Goal: Task Accomplishment & Management: Use online tool/utility

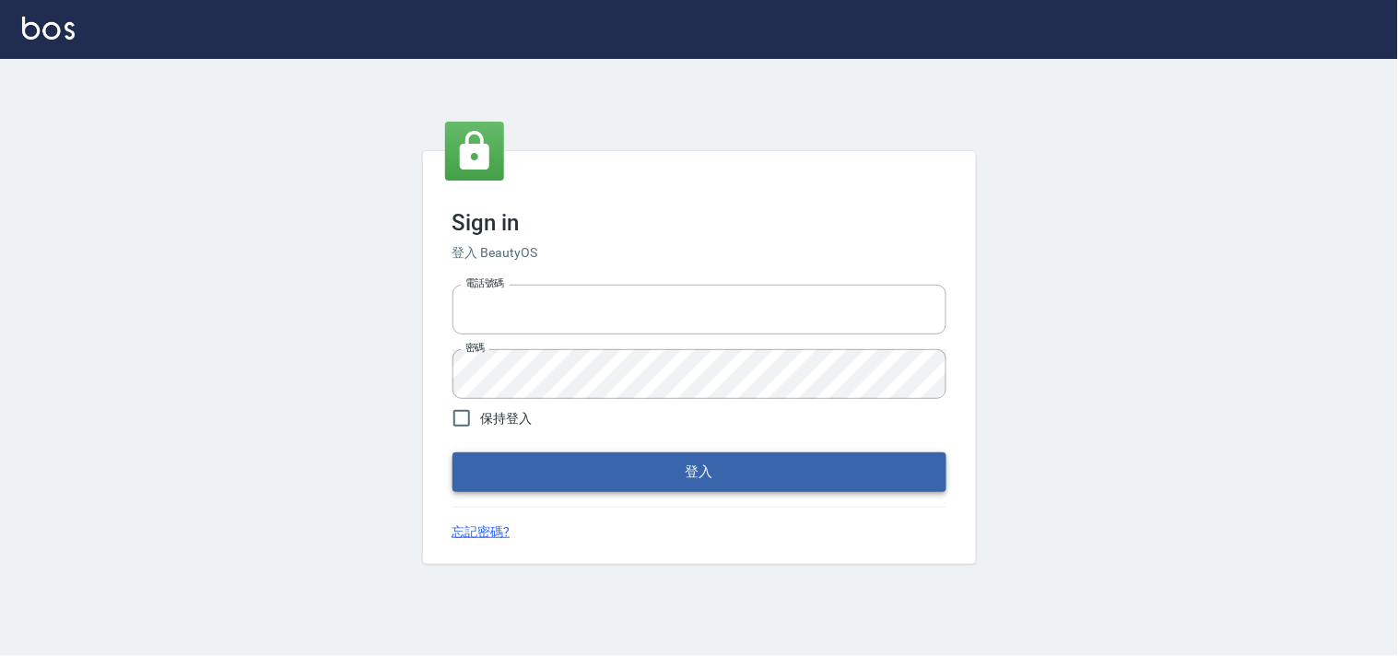
type input "28362778"
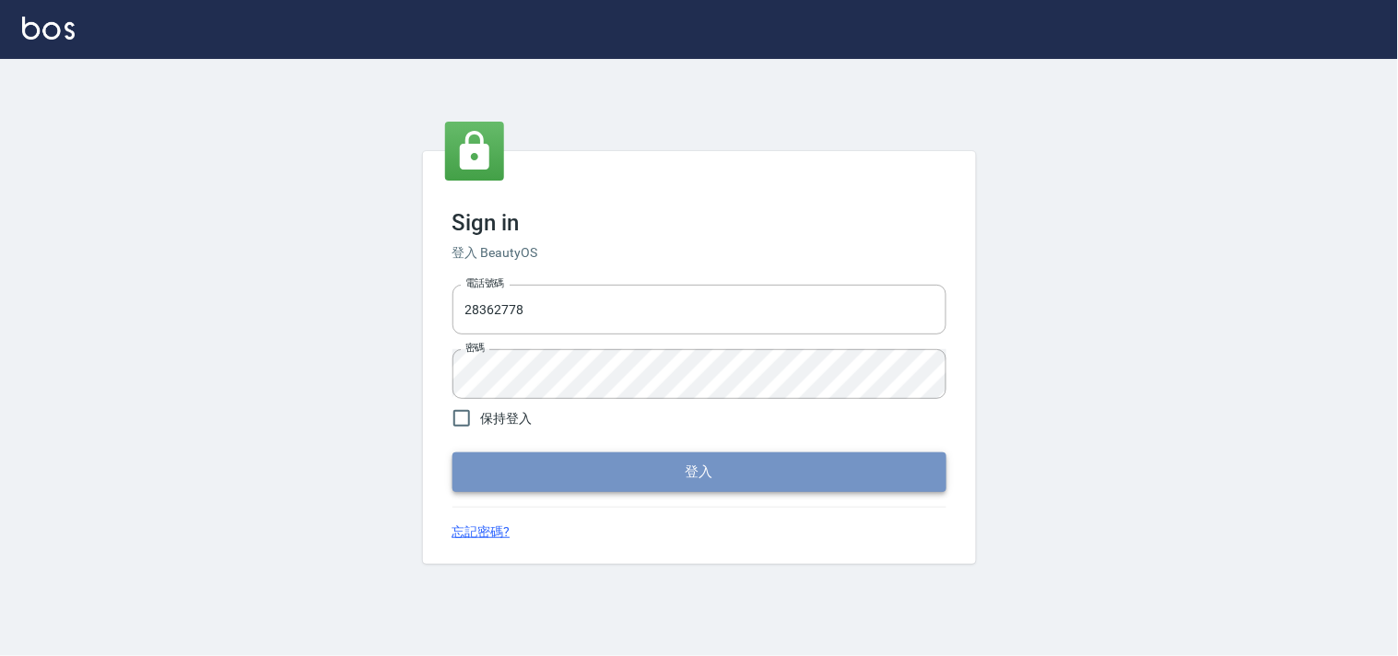
click at [685, 462] on button "登入" at bounding box center [700, 472] width 494 height 39
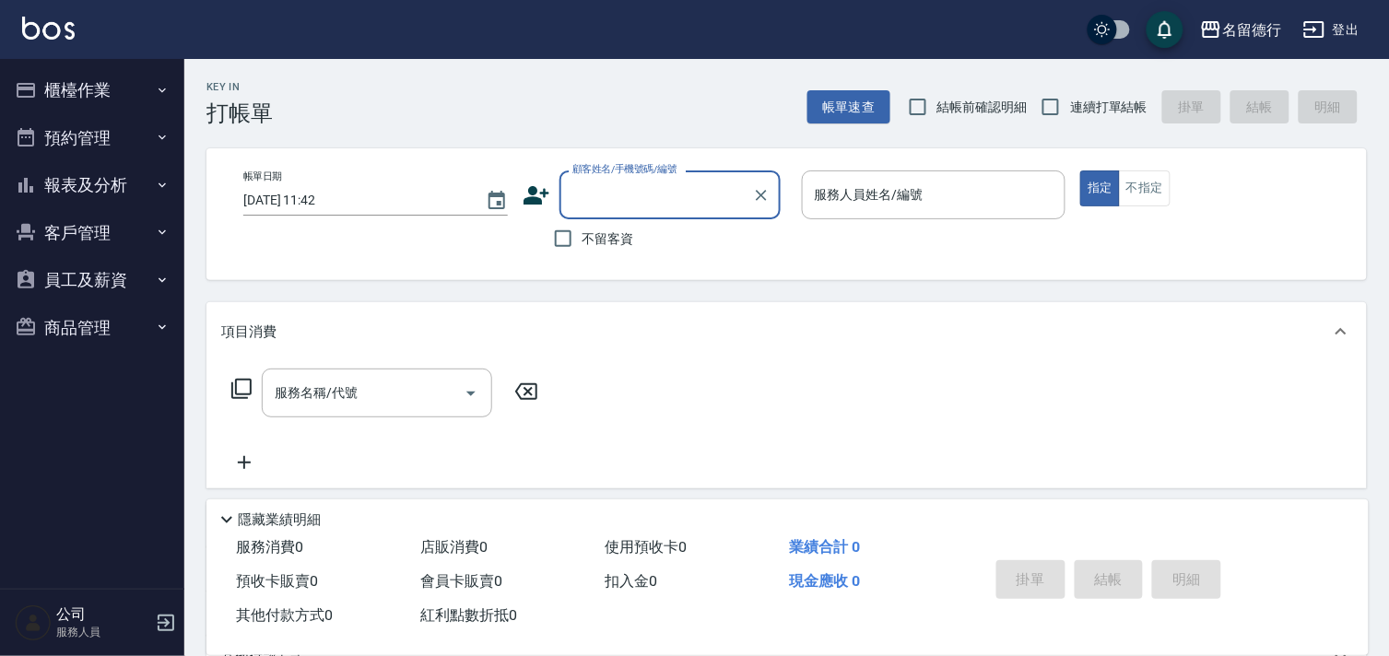
click at [78, 90] on button "櫃檯作業" at bounding box center [92, 90] width 170 height 48
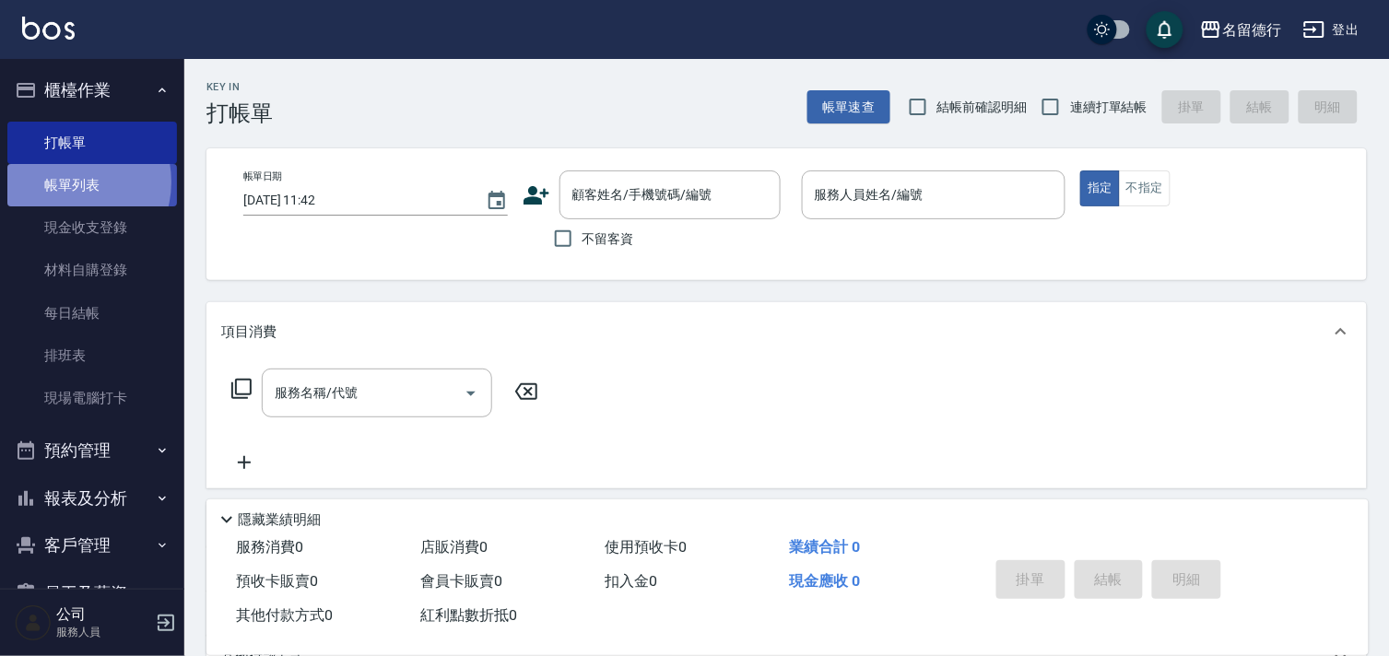
click at [70, 183] on link "帳單列表" at bounding box center [92, 185] width 170 height 42
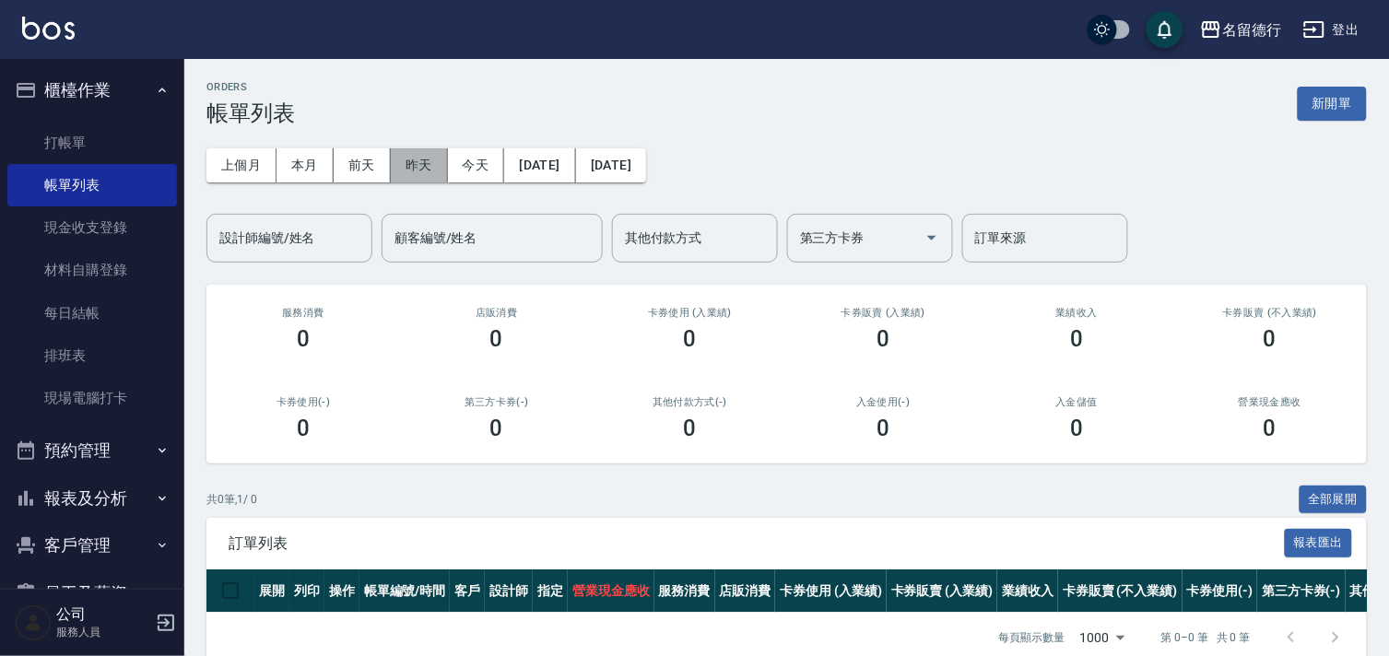
click at [419, 168] on button "昨天" at bounding box center [419, 165] width 57 height 34
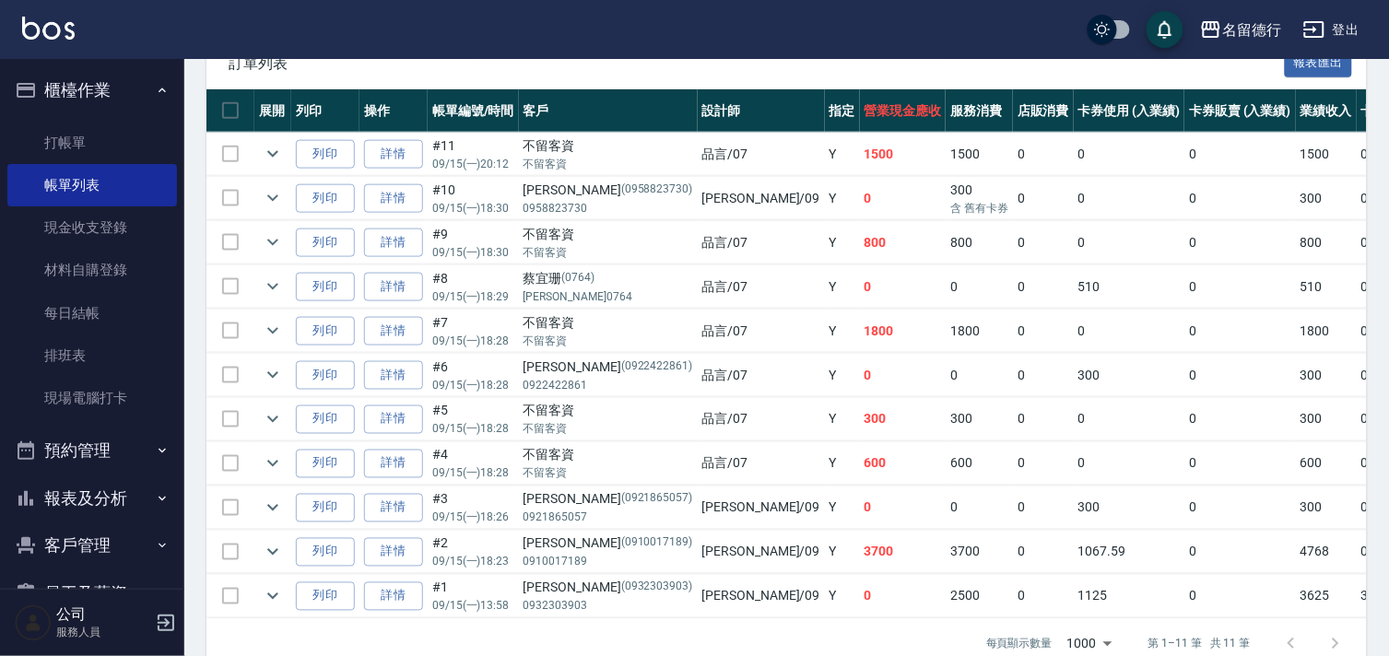
scroll to position [512, 0]
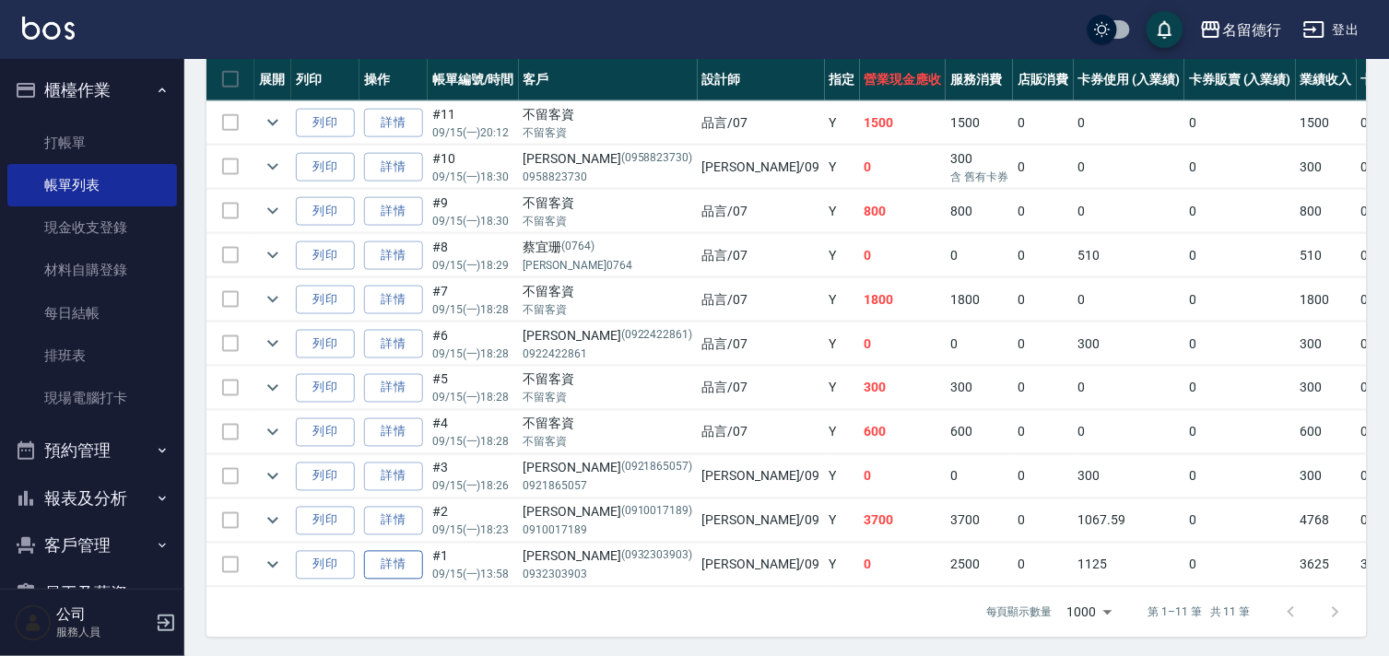
click at [392, 568] on link "詳情" at bounding box center [393, 565] width 59 height 29
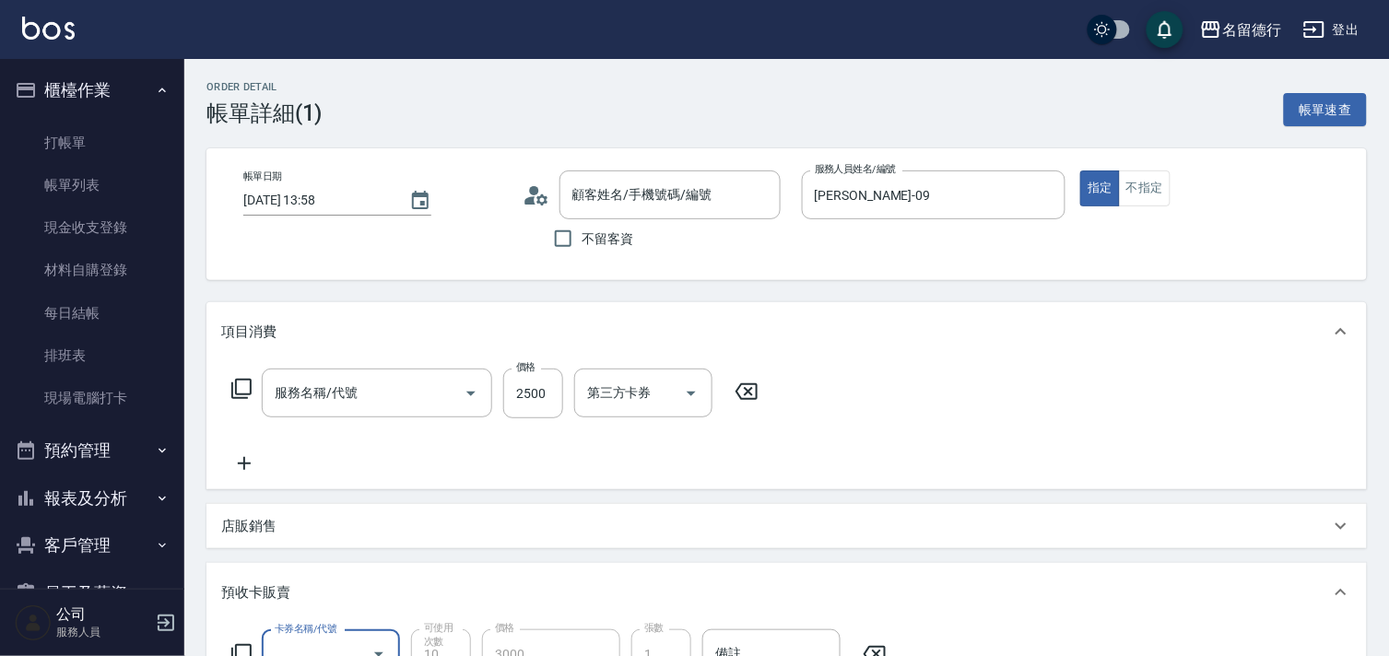
type input "2025/09/15 13:58"
type input "TINA-09"
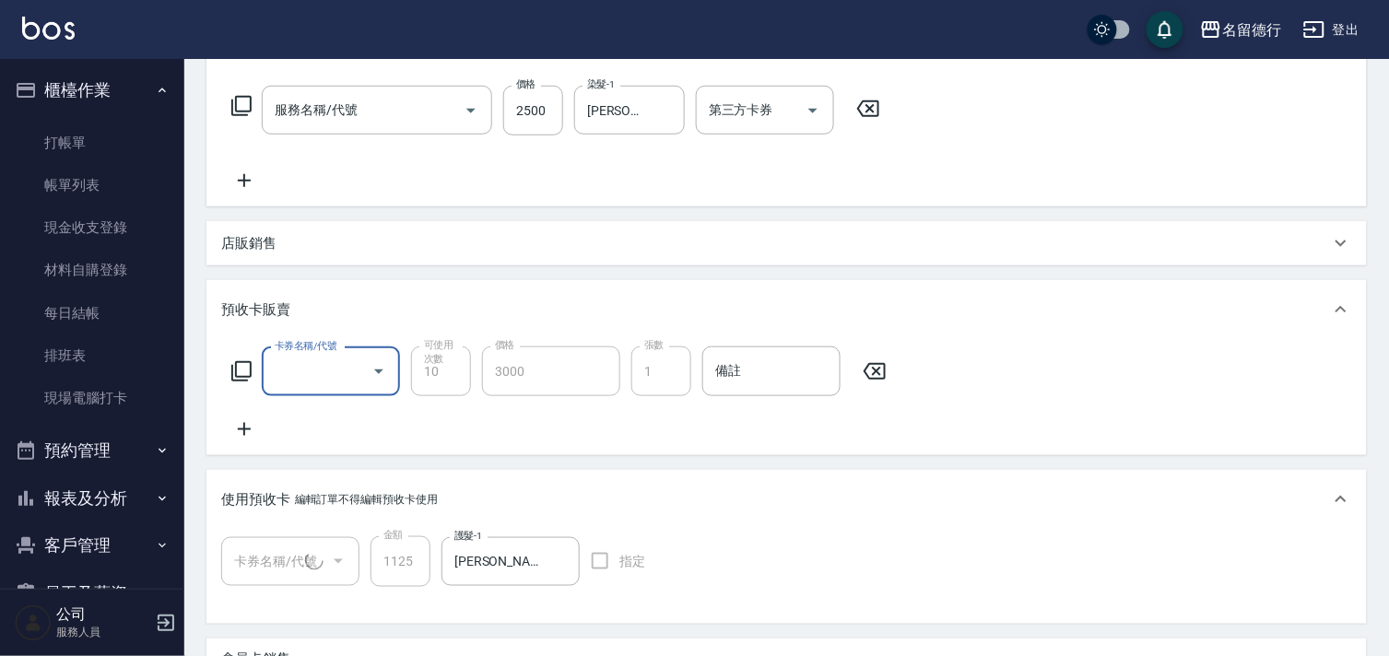
type input "染髮(502)"
type input "戴麗玲/0932303903/0932303903"
type input "113-5G護髮4次卡中(1/1)"
type input "洗髮券售(991)"
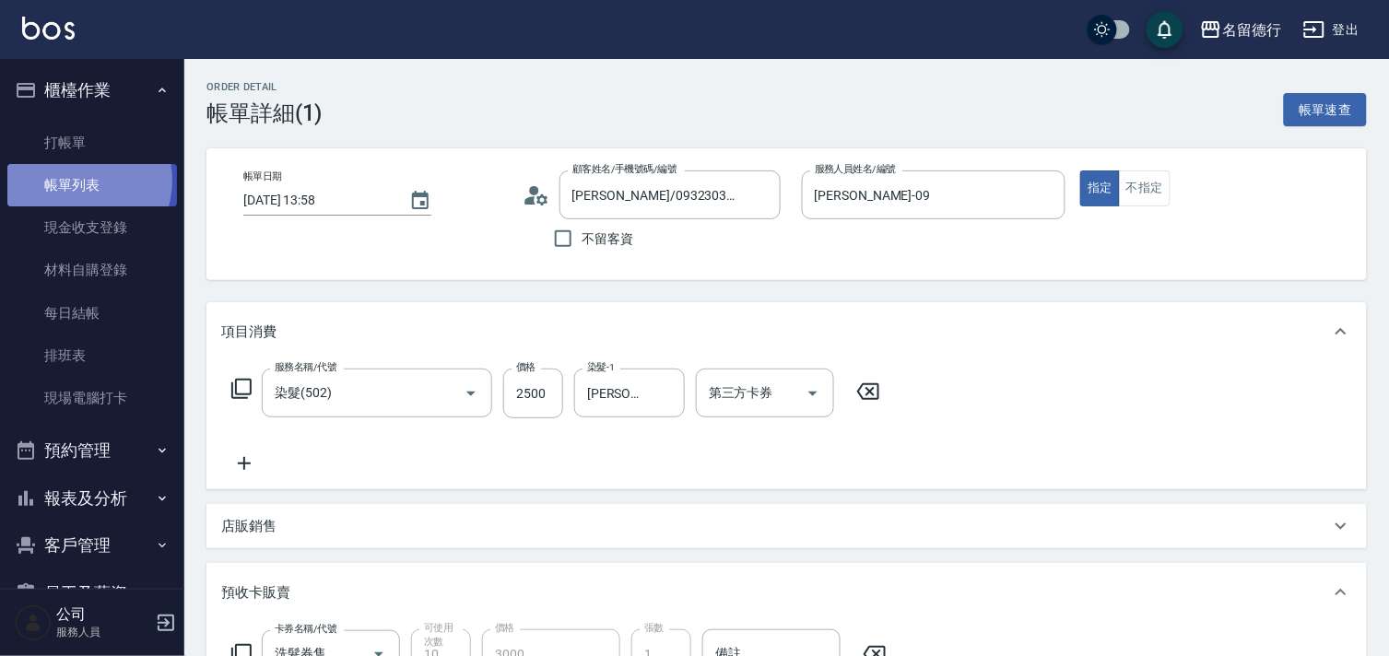
click at [74, 181] on link "帳單列表" at bounding box center [92, 185] width 170 height 42
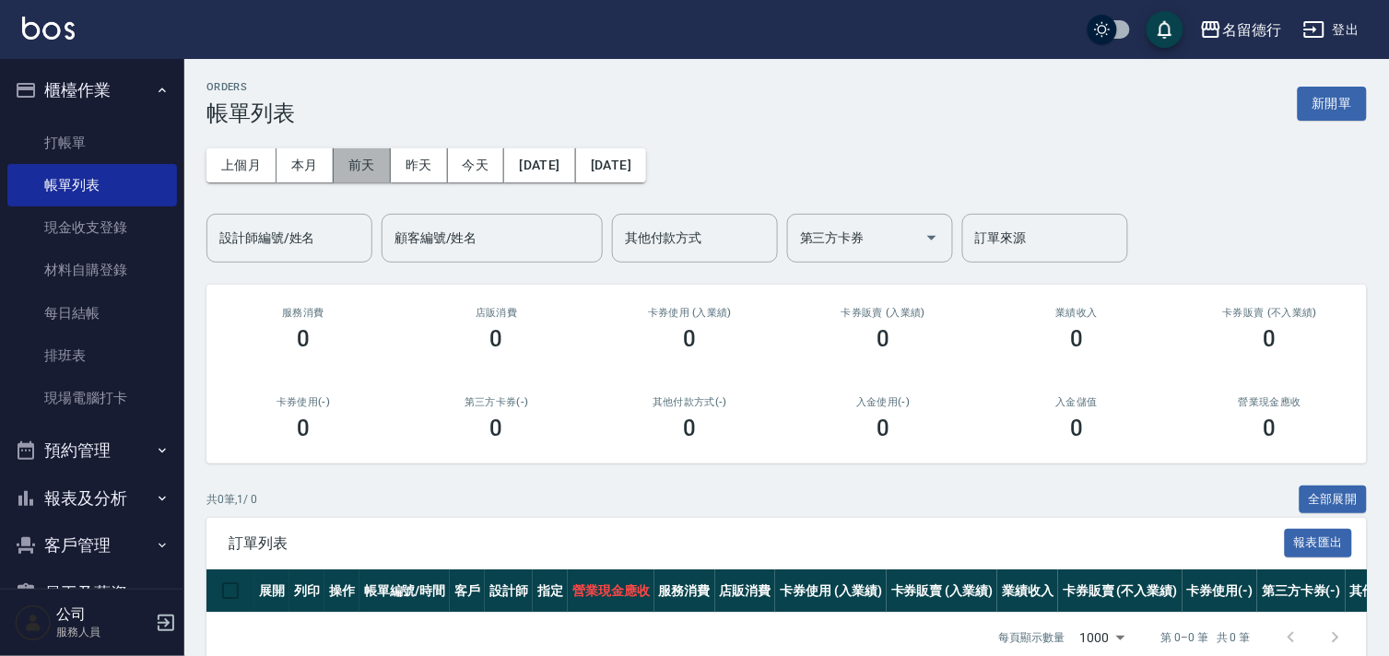
click at [365, 162] on button "前天" at bounding box center [362, 165] width 57 height 34
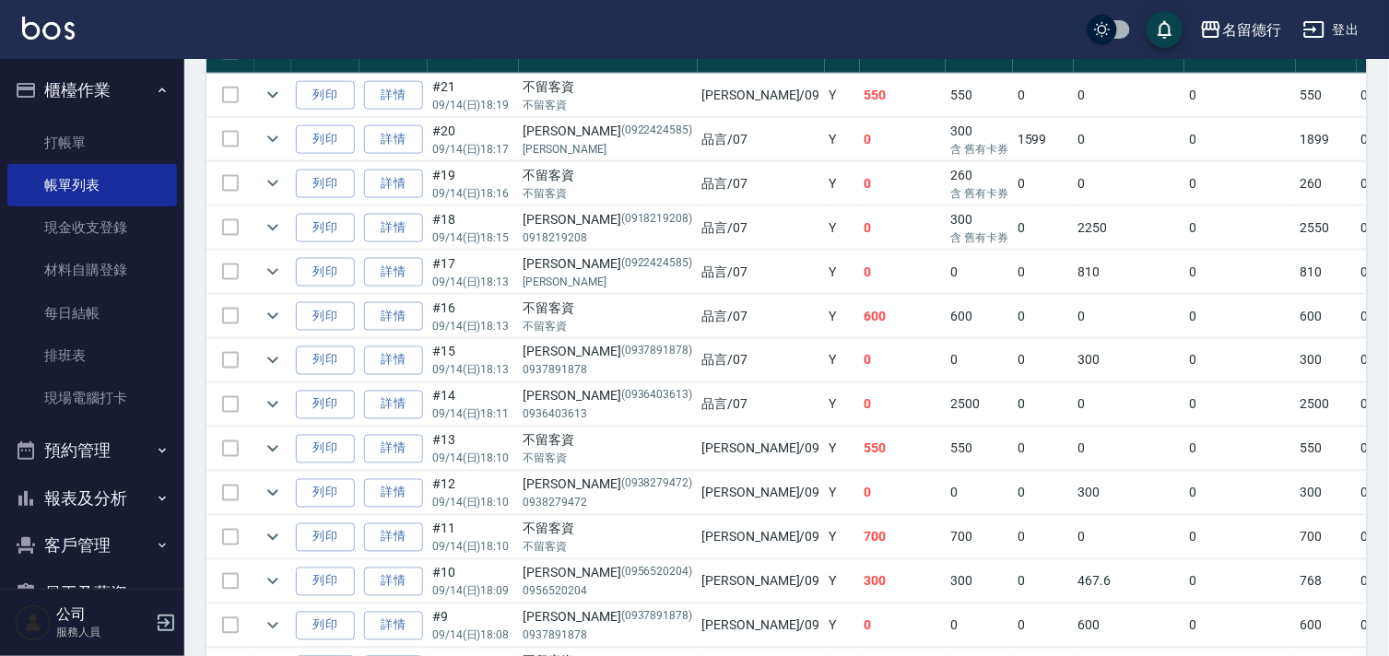
scroll to position [307, 0]
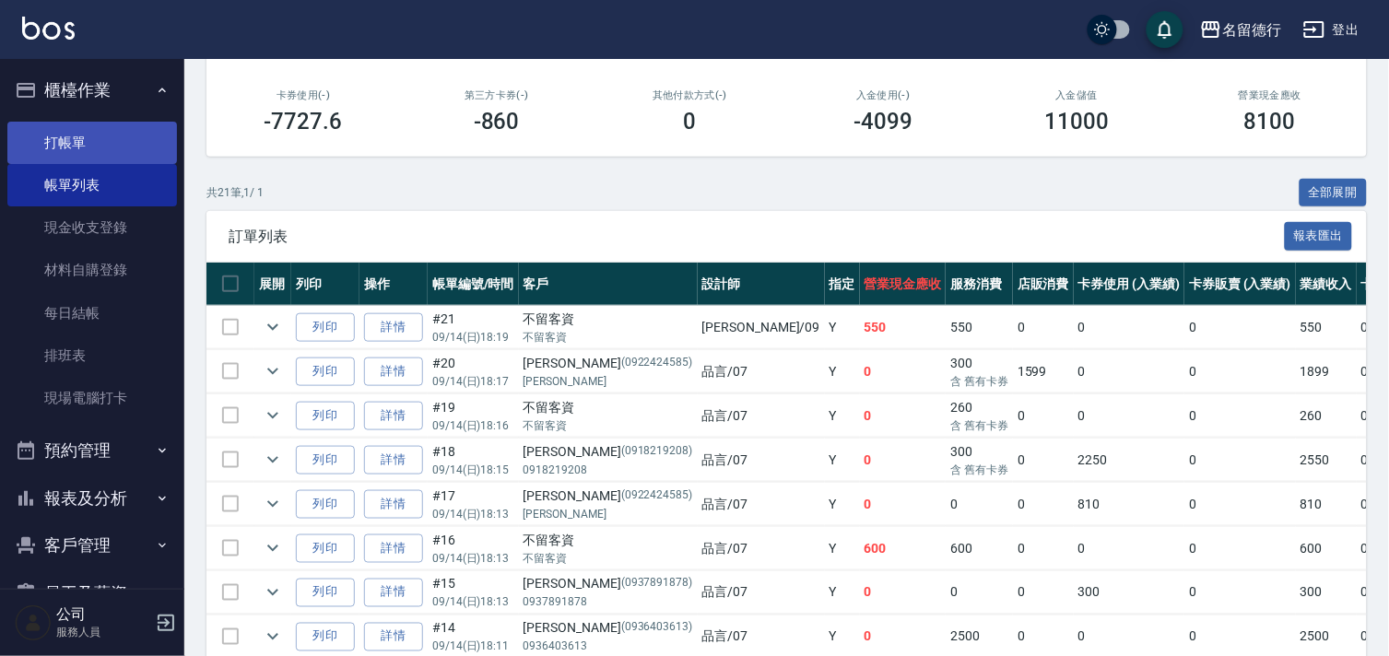
click at [63, 134] on link "打帳單" at bounding box center [92, 143] width 170 height 42
